Goal: Obtain resource: Obtain resource

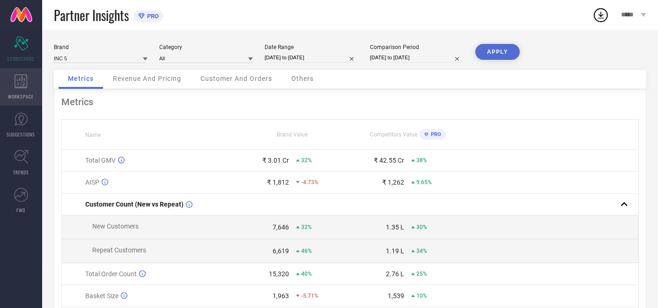
click at [27, 84] on icon at bounding box center [21, 81] width 13 height 14
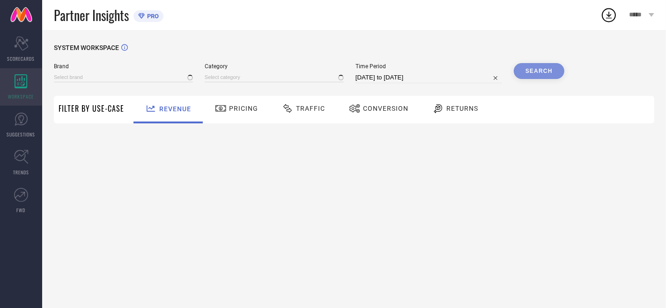
type input "ATESBER"
type input "All"
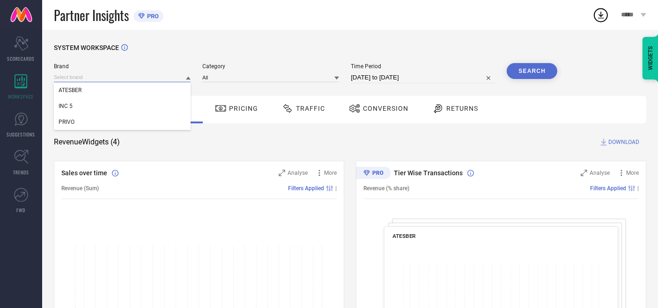
click at [81, 73] on input at bounding box center [122, 78] width 137 height 10
click at [69, 105] on span "INC 5" at bounding box center [66, 106] width 14 height 7
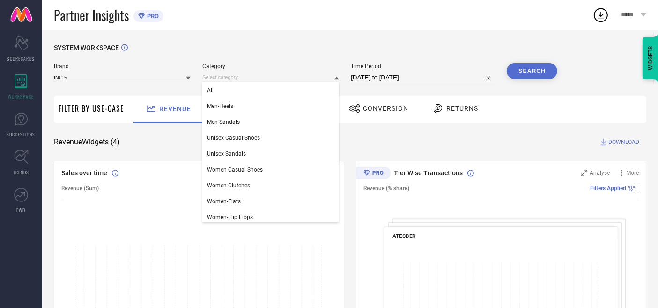
click at [226, 79] on input at bounding box center [270, 78] width 137 height 10
click at [219, 88] on div "All" at bounding box center [270, 90] width 137 height 16
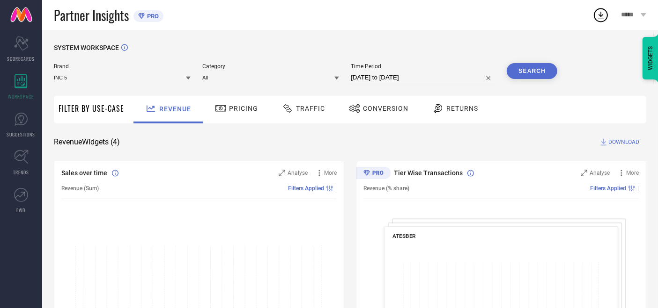
select select "7"
select select "2025"
select select "8"
select select "2025"
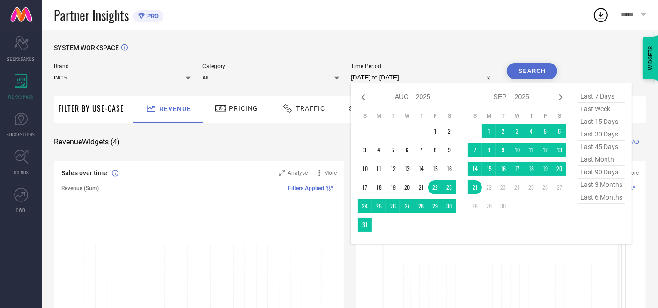
click at [371, 81] on input "[DATE] to [DATE]" at bounding box center [423, 77] width 144 height 11
click at [365, 101] on icon at bounding box center [363, 97] width 11 height 11
select select "6"
select select "2025"
select select "7"
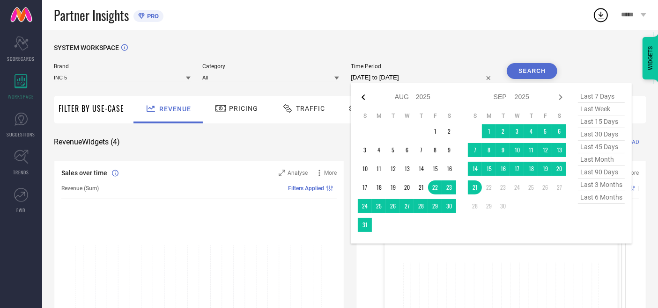
select select "2025"
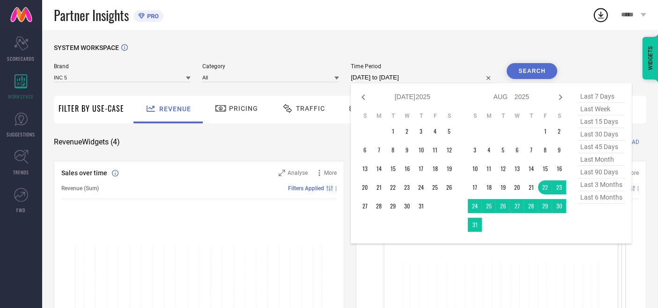
click at [365, 101] on icon at bounding box center [363, 97] width 11 height 11
select select "5"
select select "2025"
select select "6"
select select "2025"
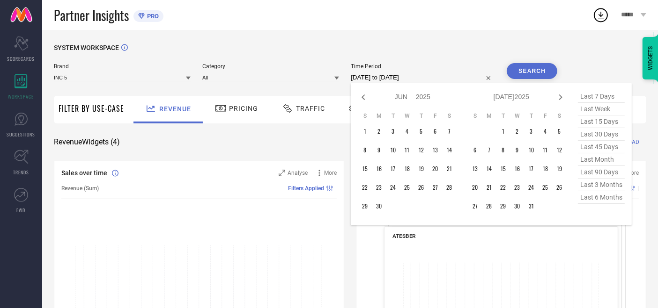
click at [365, 101] on icon at bounding box center [363, 97] width 11 height 11
select select "3"
select select "2025"
select select "4"
select select "2025"
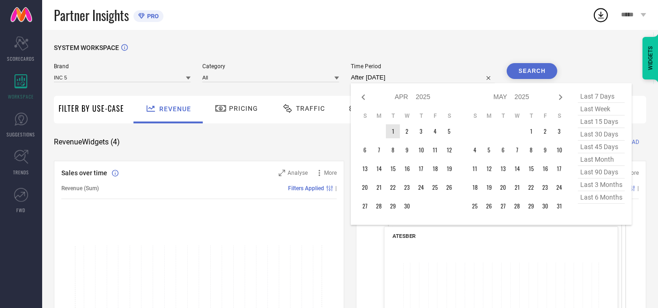
click at [395, 133] on td "1" at bounding box center [393, 131] width 14 height 14
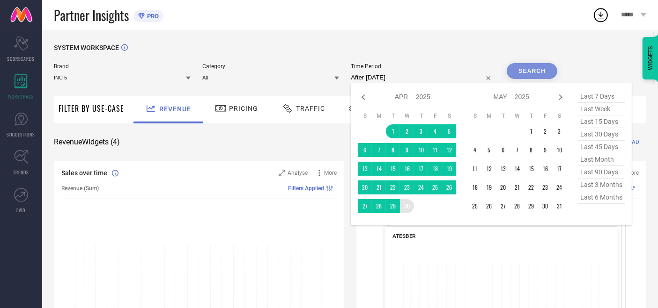
type input "[DATE] to [DATE]"
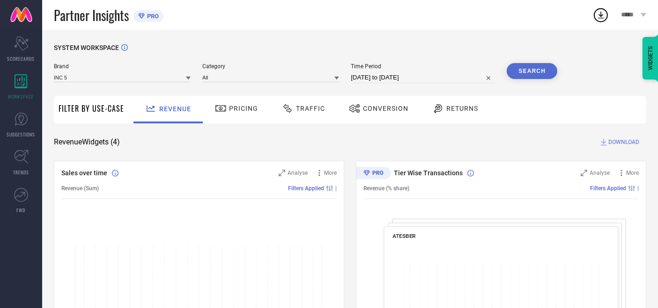
click at [534, 69] on button "Search" at bounding box center [531, 71] width 51 height 16
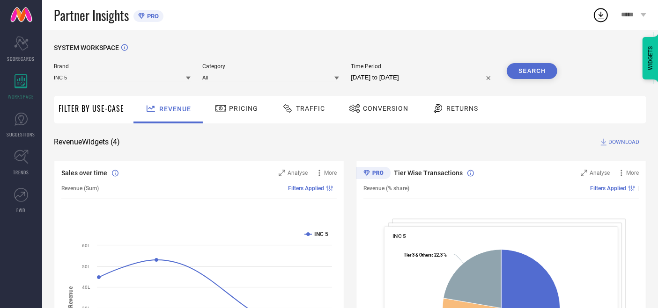
click at [313, 104] on div "Traffic" at bounding box center [303, 109] width 48 height 16
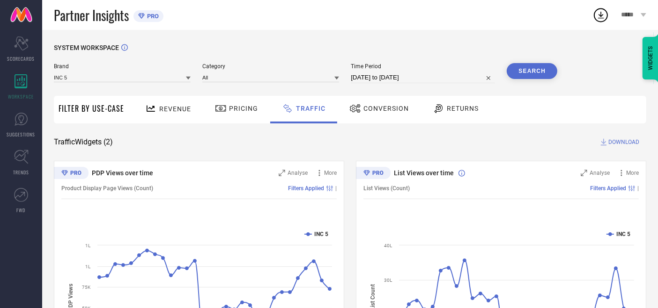
select select "3"
select select "2025"
select select "4"
select select "2025"
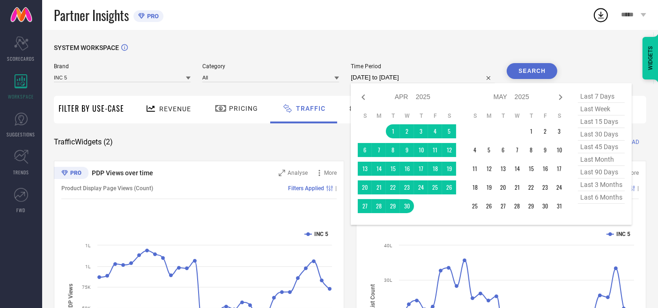
click at [398, 76] on input "[DATE] to [DATE]" at bounding box center [423, 77] width 144 height 11
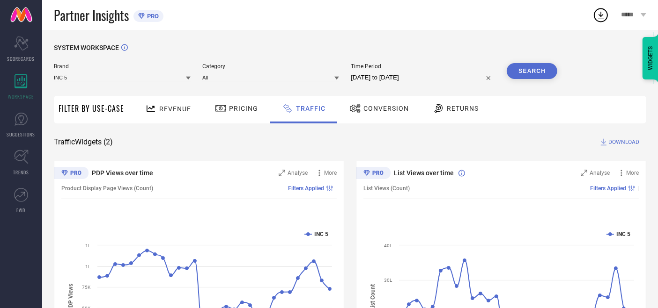
click at [314, 141] on div "Traffic Widgets ( 2 ) DOWNLOAD" at bounding box center [350, 142] width 592 height 9
click at [618, 142] on span "DOWNLOAD" at bounding box center [623, 142] width 31 height 9
click at [599, 14] on icon at bounding box center [601, 15] width 6 height 7
click at [600, 14] on icon at bounding box center [601, 15] width 6 height 7
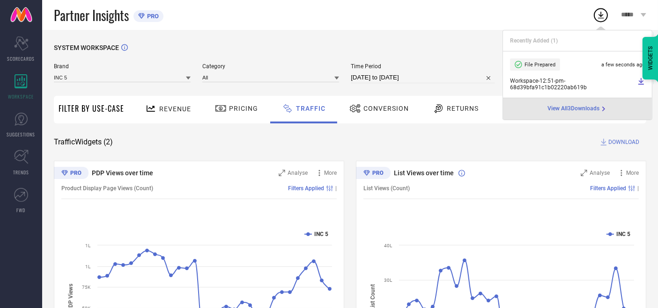
click at [640, 82] on icon at bounding box center [641, 81] width 6 height 7
click at [396, 129] on div "SYSTEM WORKSPACE Brand INC 5 Category All Time Period [DATE] to [DATE] Search F…" at bounding box center [350, 219] width 592 height 351
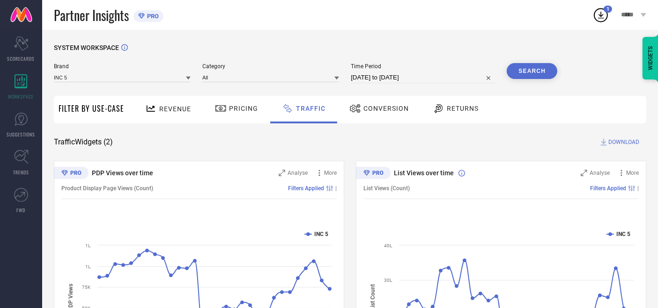
click at [377, 108] on span "Conversion" at bounding box center [385, 108] width 45 height 7
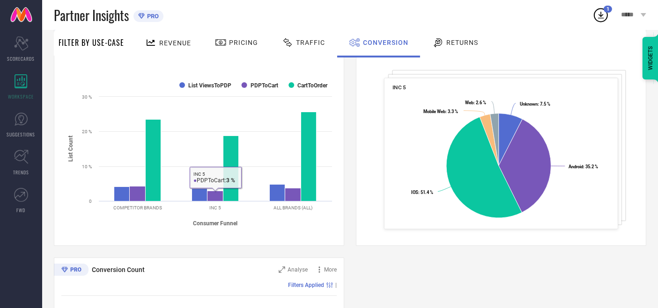
scroll to position [156, 0]
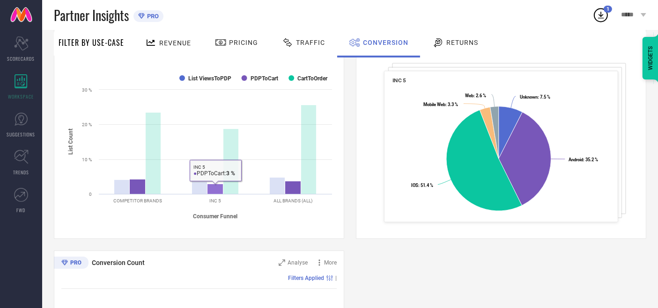
click at [212, 188] on rect at bounding box center [215, 189] width 16 height 10
click at [218, 185] on rect at bounding box center [215, 189] width 16 height 10
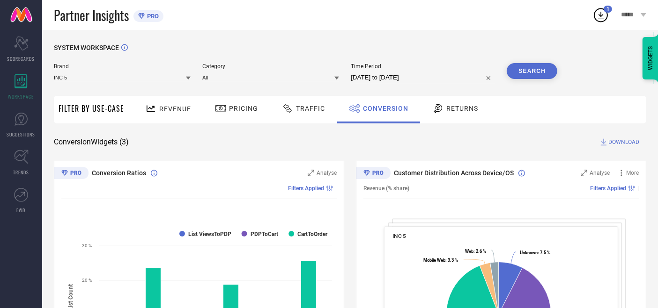
scroll to position [0, 0]
click at [310, 102] on div "Traffic" at bounding box center [303, 109] width 48 height 16
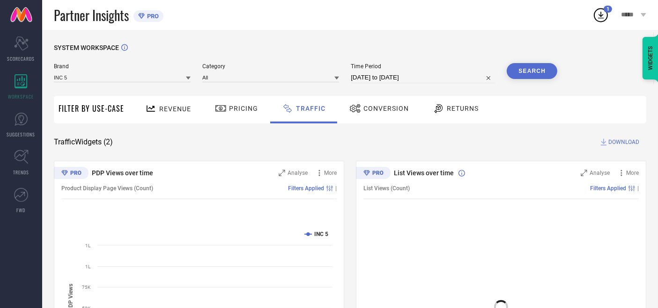
select select "3"
select select "2025"
select select "4"
select select "2025"
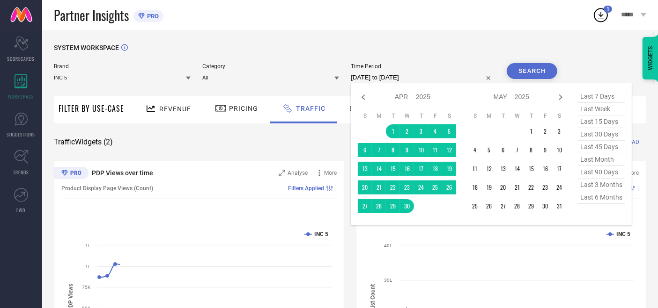
click at [367, 78] on input "[DATE] to [DATE]" at bounding box center [423, 77] width 144 height 11
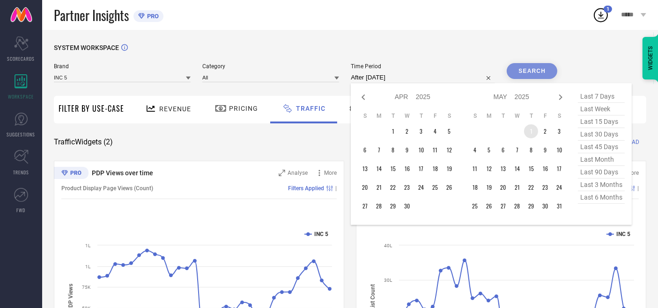
click at [531, 135] on td "1" at bounding box center [531, 131] width 14 height 14
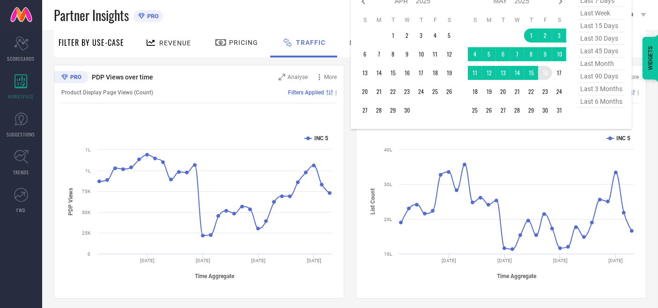
scroll to position [101, 0]
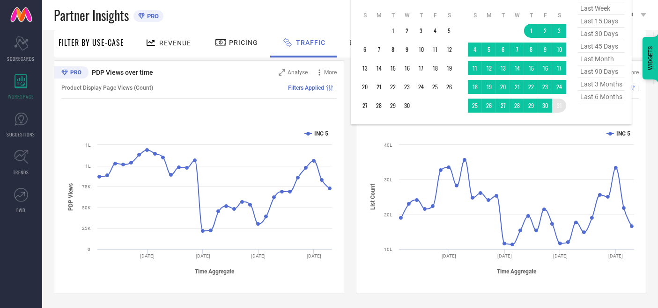
type input "[DATE] to [DATE]"
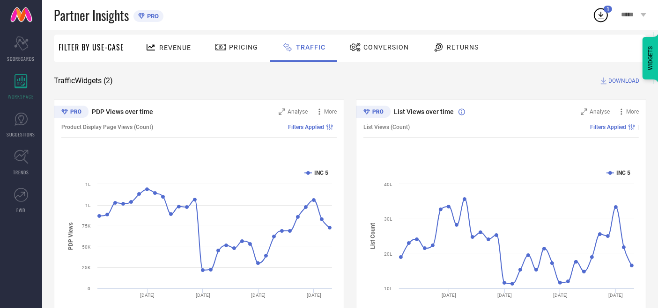
scroll to position [0, 0]
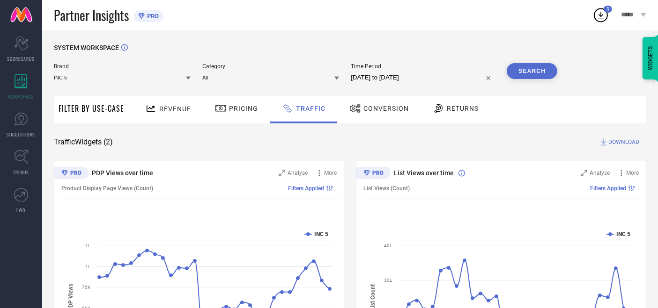
click at [524, 74] on button "Search" at bounding box center [531, 71] width 51 height 16
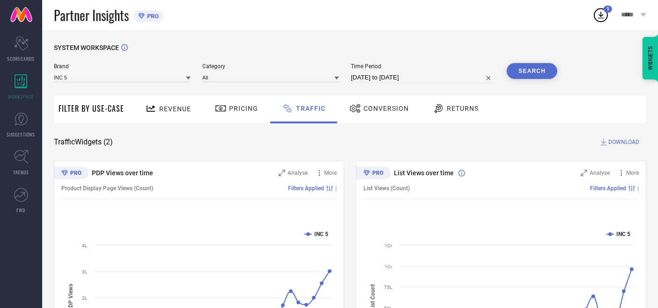
click at [622, 143] on span "DOWNLOAD" at bounding box center [623, 142] width 31 height 9
click at [600, 17] on icon at bounding box center [600, 15] width 17 height 17
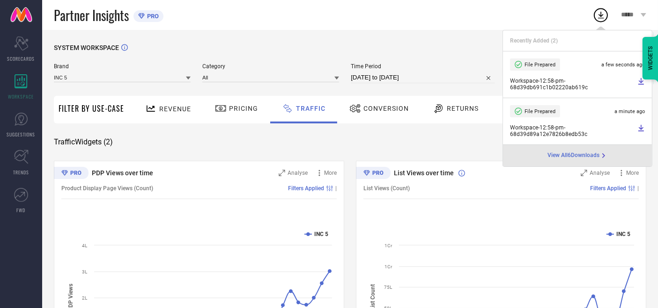
click at [642, 81] on icon at bounding box center [641, 81] width 6 height 7
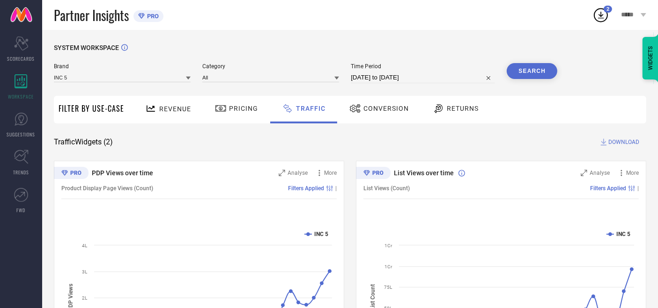
click at [384, 103] on div "Conversion" at bounding box center [379, 109] width 64 height 16
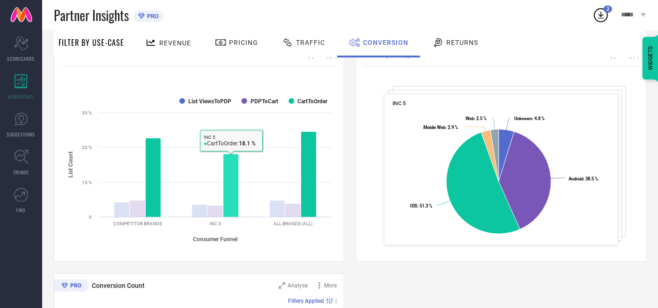
scroll to position [156, 0]
